Goal: Task Accomplishment & Management: Manage account settings

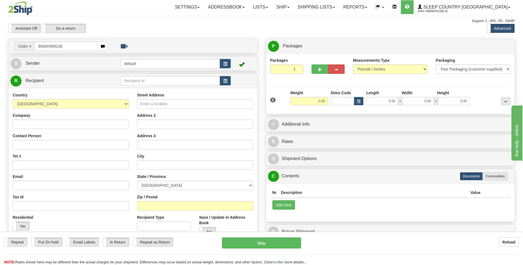
type input "9000H998136"
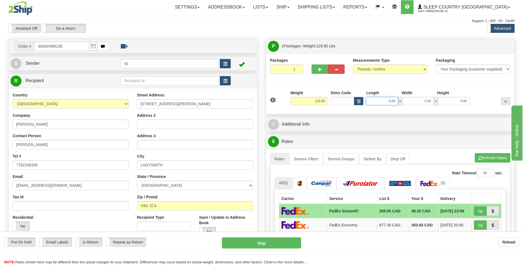
click at [386, 102] on input "0.00" at bounding box center [382, 101] width 32 height 8
type input "43.00"
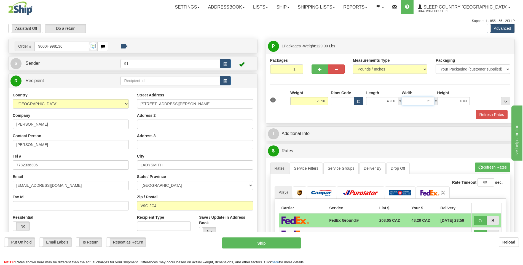
type input "21.00"
click at [488, 115] on button "Refresh Rates" at bounding box center [492, 114] width 32 height 9
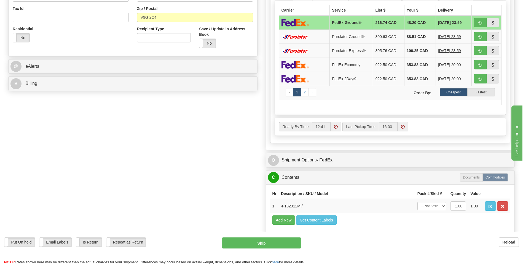
scroll to position [193, 0]
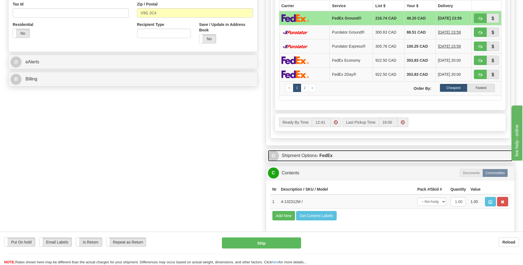
click at [318, 154] on strong "- FedEx" at bounding box center [325, 155] width 16 height 5
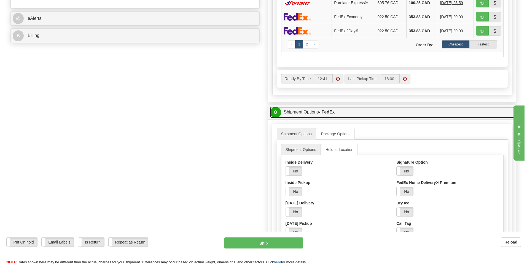
scroll to position [276, 0]
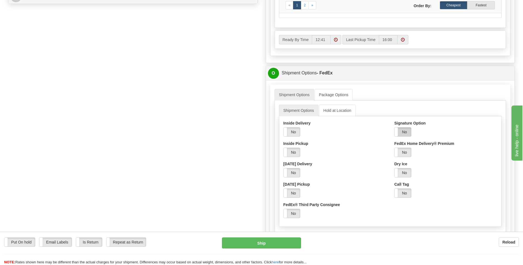
click at [405, 130] on label "No" at bounding box center [403, 132] width 17 height 9
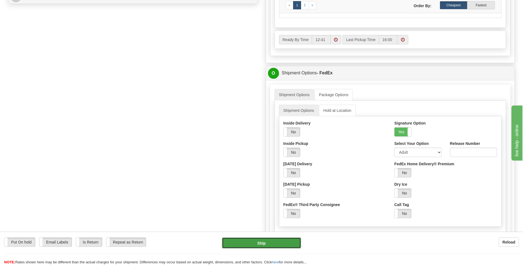
click at [263, 245] on button "Ship" at bounding box center [261, 243] width 79 height 11
type input "92"
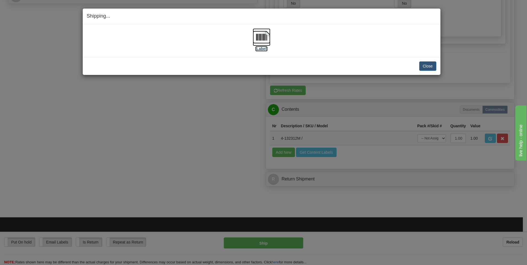
click at [256, 39] on img at bounding box center [262, 37] width 18 height 18
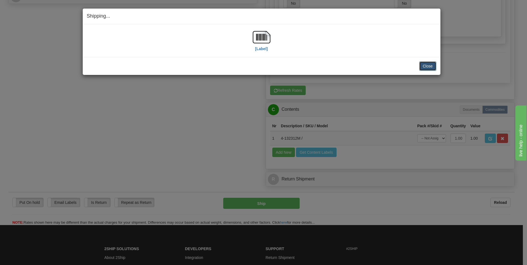
click at [427, 66] on button "Close" at bounding box center [427, 65] width 17 height 9
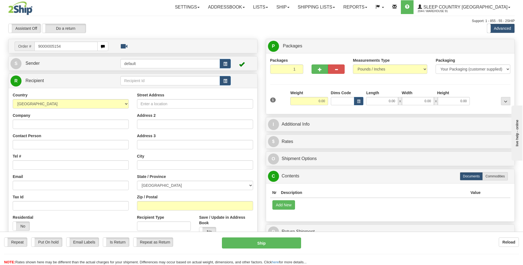
type input "9000I005154"
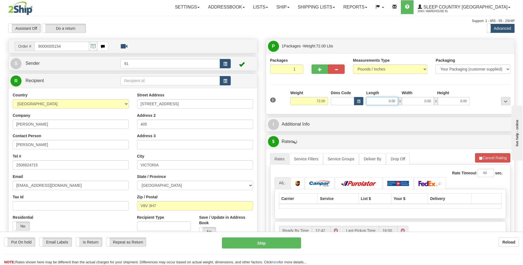
click at [392, 101] on input "0.00" at bounding box center [382, 101] width 32 height 8
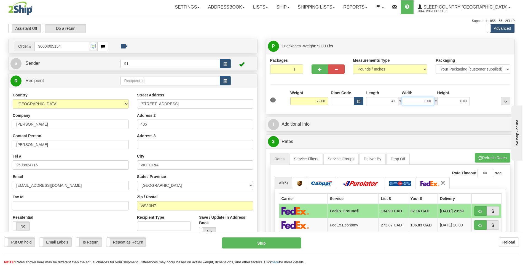
type input "41.00"
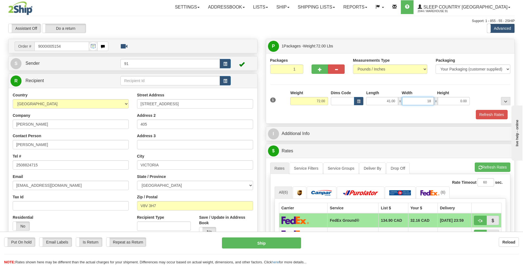
type input "18.00"
click at [464, 101] on input "0.00" at bounding box center [454, 101] width 32 height 8
type input "18.00"
click at [487, 114] on button "Refresh Rates" at bounding box center [492, 114] width 32 height 9
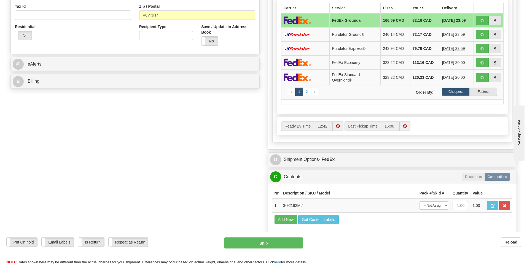
scroll to position [193, 0]
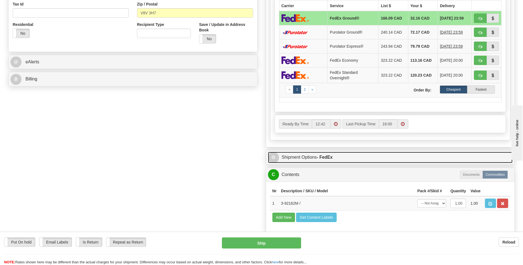
click at [302, 157] on link "O Shipment Options - FedEx" at bounding box center [390, 157] width 245 height 11
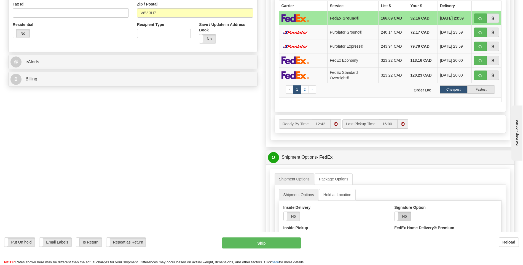
click at [401, 214] on label "No" at bounding box center [403, 216] width 17 height 9
click at [266, 242] on button "Ship" at bounding box center [261, 243] width 79 height 11
type input "92"
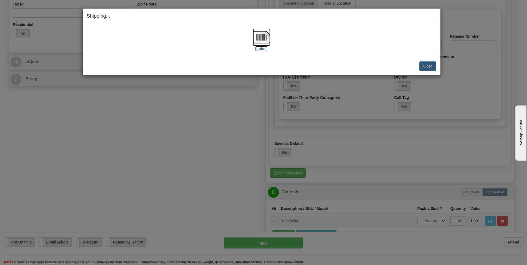
click at [263, 36] on img at bounding box center [262, 37] width 18 height 18
click at [432, 66] on button "Close" at bounding box center [427, 65] width 17 height 9
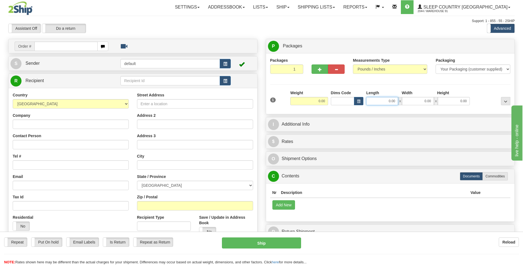
click at [394, 99] on input "0.00" at bounding box center [382, 101] width 32 height 8
type input "22.00"
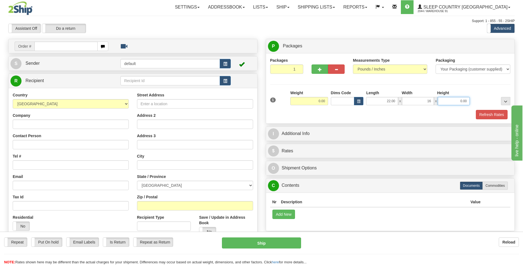
type input "16.00"
type input "4.00"
click at [496, 114] on button "Refresh Rates" at bounding box center [492, 114] width 32 height 9
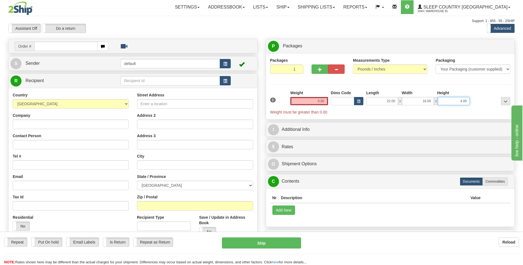
drag, startPoint x: 471, startPoint y: 97, endPoint x: 475, endPoint y: 97, distance: 4.1
click at [475, 97] on div "1 Weight 0.00 Dims Code x x" at bounding box center [390, 102] width 243 height 25
type input "4"
drag, startPoint x: 464, startPoint y: 101, endPoint x: 470, endPoint y: 99, distance: 6.8
click at [470, 99] on div "22.00 x 16.00 x 4" at bounding box center [418, 101] width 106 height 8
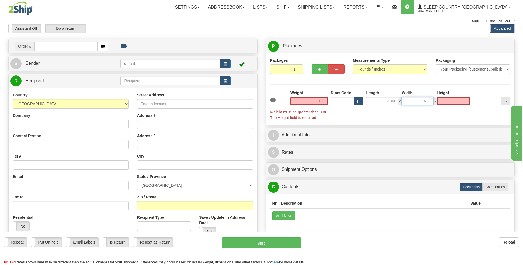
type input "0.00"
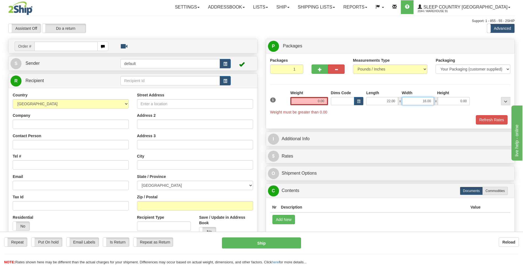
drag, startPoint x: 430, startPoint y: 101, endPoint x: 420, endPoint y: 100, distance: 9.7
click at [420, 100] on input "16.00" at bounding box center [418, 101] width 32 height 8
type input "0"
drag, startPoint x: 432, startPoint y: 100, endPoint x: 419, endPoint y: 100, distance: 13.0
click at [422, 100] on input "0" at bounding box center [418, 101] width 32 height 8
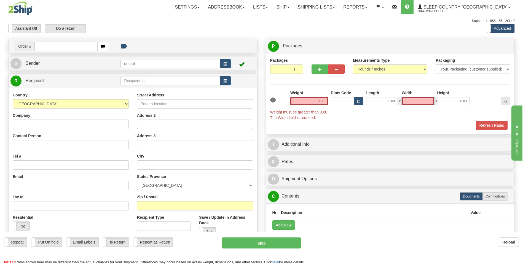
type input "0.00"
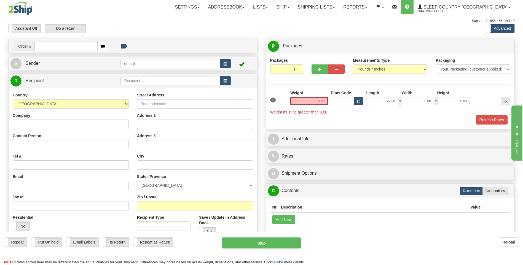
drag, startPoint x: 461, startPoint y: 125, endPoint x: 457, endPoint y: 119, distance: 7.0
click at [461, 124] on div "Refresh Rates" at bounding box center [390, 119] width 243 height 9
click at [485, 119] on button "Refresh Rates" at bounding box center [492, 119] width 32 height 9
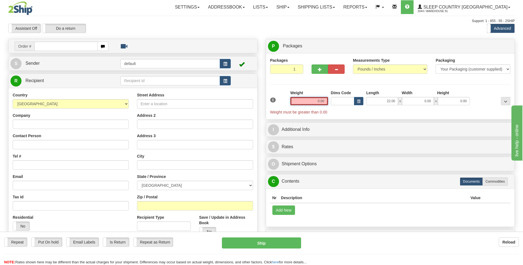
drag, startPoint x: 325, startPoint y: 100, endPoint x: 308, endPoint y: 100, distance: 17.7
click at [308, 100] on input "0.00" at bounding box center [309, 101] width 38 height 8
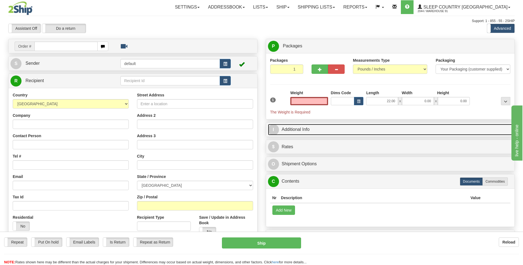
type input "0.00"
click at [352, 128] on link "I Additional Info" at bounding box center [390, 129] width 245 height 11
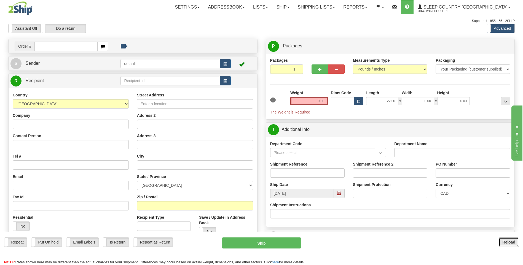
click at [511, 245] on b "Reload" at bounding box center [508, 242] width 13 height 4
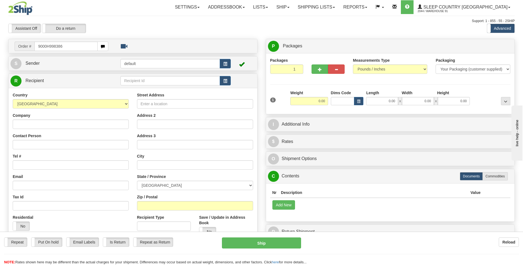
type input "9000H998386"
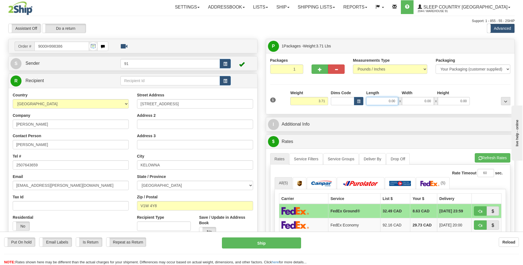
drag, startPoint x: 383, startPoint y: 101, endPoint x: 401, endPoint y: 100, distance: 18.2
click at [401, 100] on div "0.00 x 0.00 x 0.00" at bounding box center [418, 101] width 104 height 8
type input "20.00"
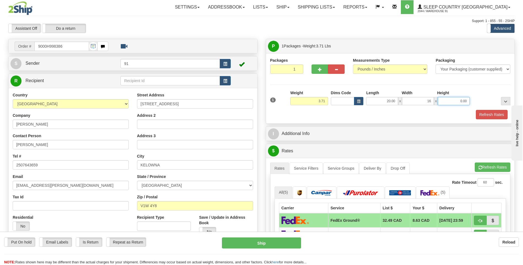
type input "16.00"
type input "4.00"
click at [482, 114] on button "Refresh Rates" at bounding box center [492, 114] width 32 height 9
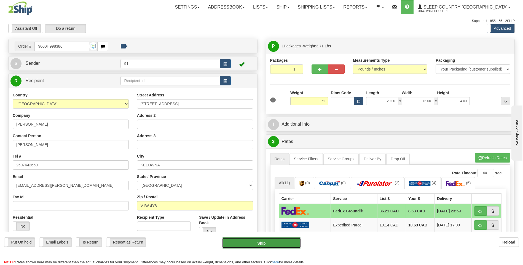
click at [273, 243] on button "Ship" at bounding box center [261, 243] width 79 height 11
type input "92"
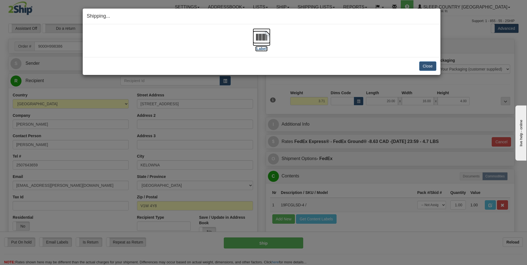
click at [259, 34] on img at bounding box center [262, 37] width 18 height 18
click at [427, 67] on button "Close" at bounding box center [427, 65] width 17 height 9
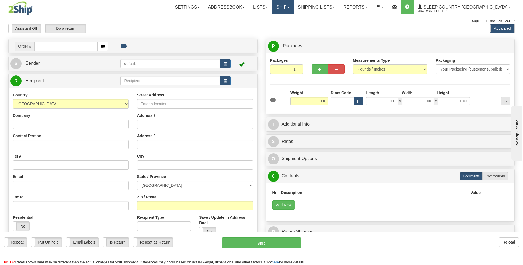
click at [293, 7] on link "Ship" at bounding box center [282, 7] width 21 height 14
drag, startPoint x: 339, startPoint y: 21, endPoint x: 342, endPoint y: 16, distance: 5.6
click at [339, 21] on div "Support: 1 - 855 - 55 - 2SHIP" at bounding box center [261, 21] width 507 height 5
click at [339, 9] on link "Shipping lists" at bounding box center [317, 7] width 46 height 14
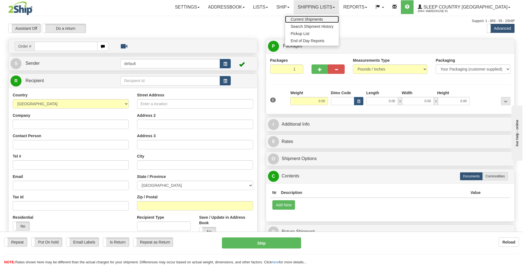
click at [339, 18] on link "Current Shipments" at bounding box center [312, 19] width 54 height 7
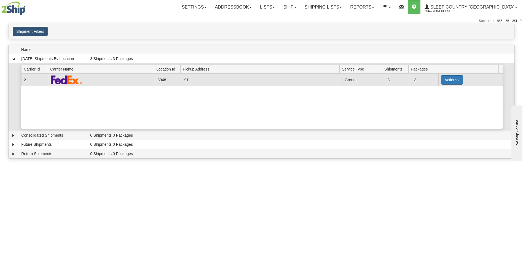
click at [450, 79] on button "Actions" at bounding box center [452, 79] width 22 height 9
click at [437, 100] on link "Close" at bounding box center [441, 97] width 44 height 7
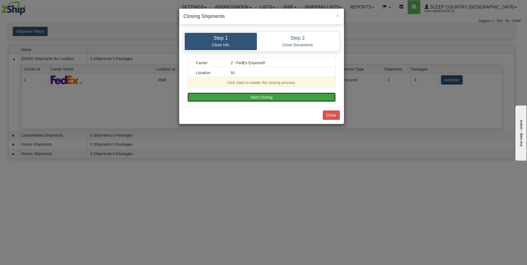
click at [251, 97] on button "Start Closing" at bounding box center [262, 97] width 148 height 9
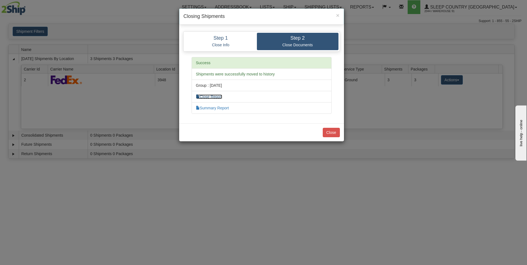
click at [217, 98] on link "Close Report" at bounding box center [209, 97] width 26 height 4
